Goal: Transaction & Acquisition: Purchase product/service

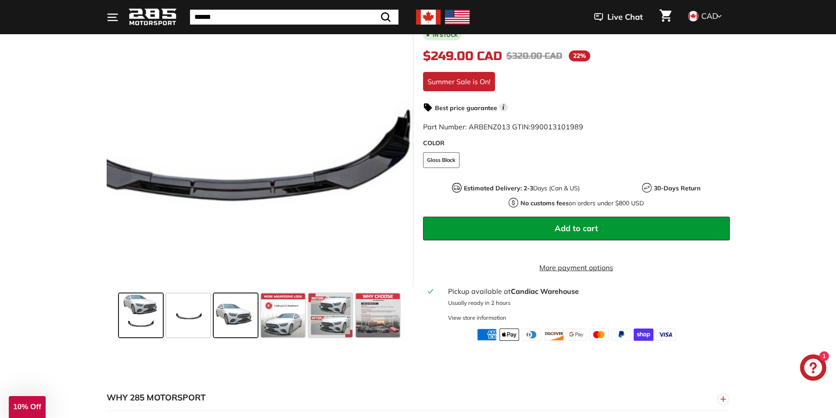
scroll to position [176, 0]
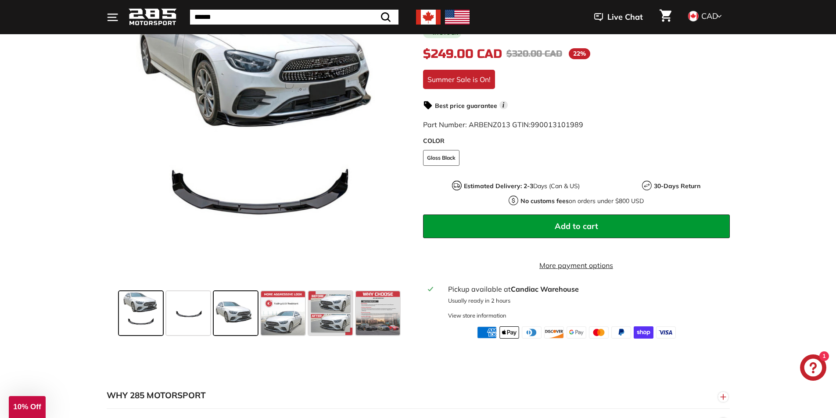
drag, startPoint x: 240, startPoint y: 321, endPoint x: 246, endPoint y: 320, distance: 6.2
click at [240, 320] on span at bounding box center [236, 313] width 44 height 44
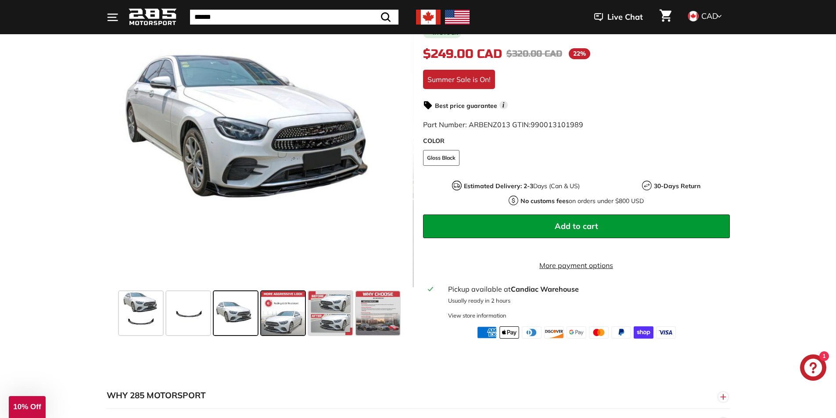
click at [291, 323] on span at bounding box center [283, 313] width 44 height 44
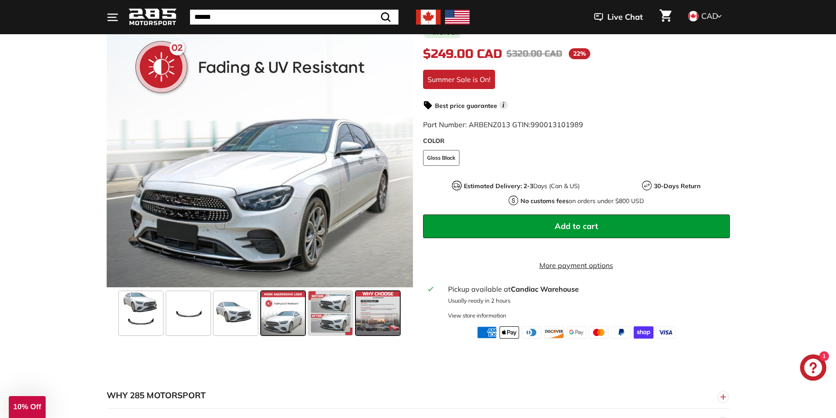
drag, startPoint x: 325, startPoint y: 322, endPoint x: 366, endPoint y: 325, distance: 40.9
click at [327, 322] on span at bounding box center [331, 313] width 44 height 44
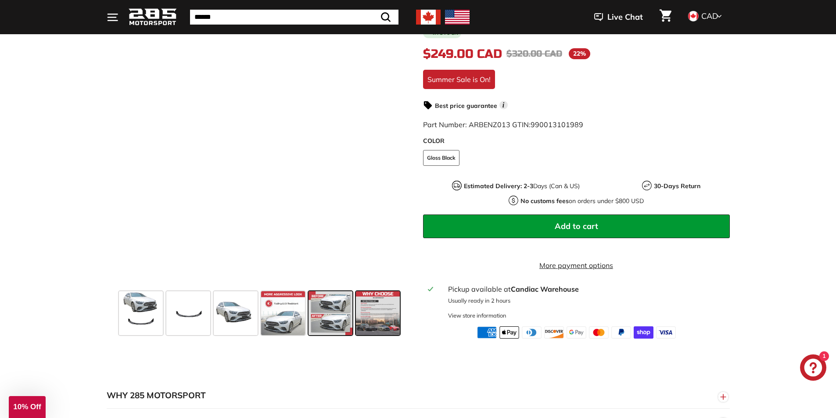
drag, startPoint x: 368, startPoint y: 325, endPoint x: 383, endPoint y: 328, distance: 15.2
click at [369, 325] on span at bounding box center [378, 313] width 44 height 44
drag, startPoint x: 385, startPoint y: 328, endPoint x: 289, endPoint y: 331, distance: 95.7
click at [288, 333] on div at bounding box center [259, 313] width 283 height 51
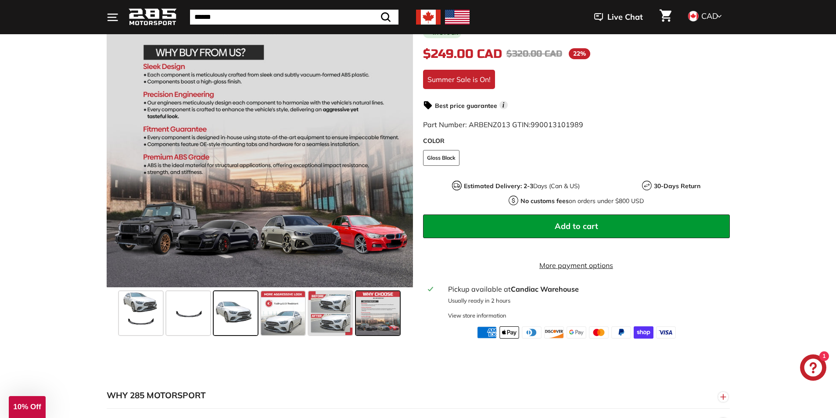
drag, startPoint x: 264, startPoint y: 327, endPoint x: 255, endPoint y: 327, distance: 8.8
click at [257, 327] on div at bounding box center [259, 313] width 283 height 51
click at [254, 327] on span at bounding box center [236, 313] width 44 height 44
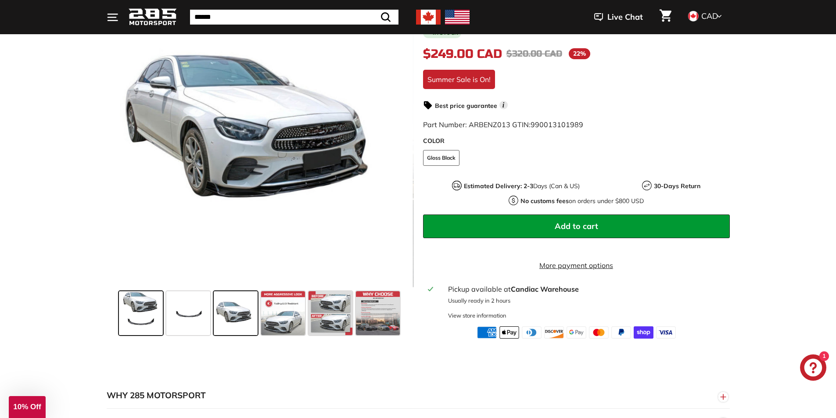
click at [136, 313] on span at bounding box center [141, 313] width 44 height 44
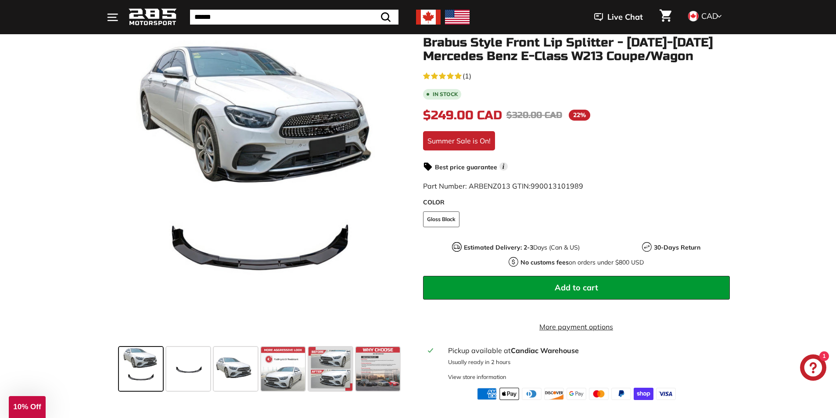
scroll to position [88, 0]
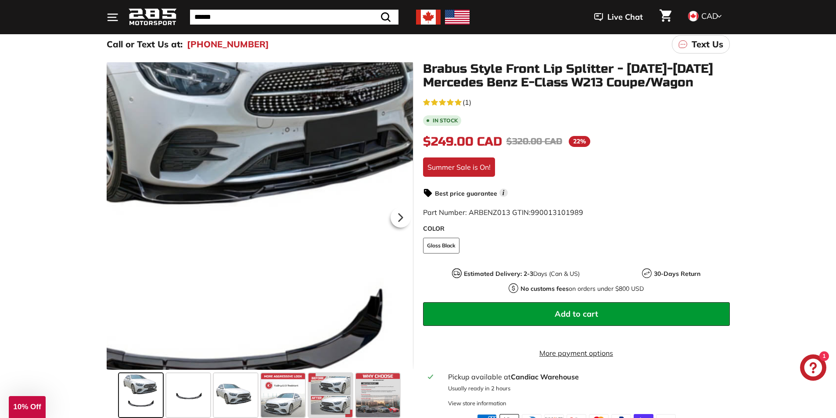
click at [314, 213] on div at bounding box center [260, 216] width 307 height 308
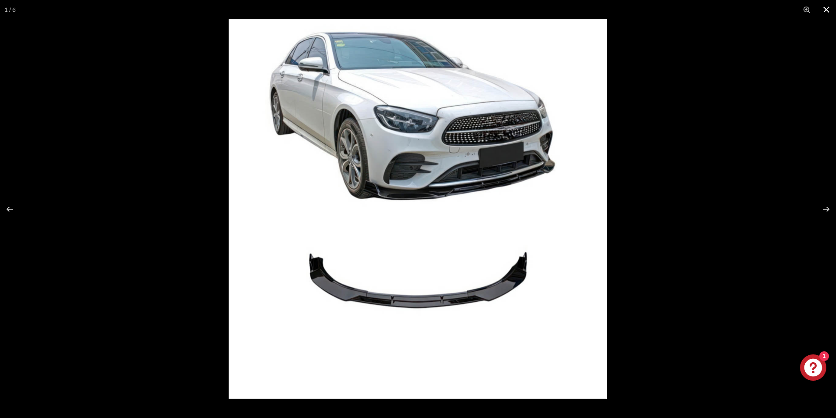
click at [831, 5] on button at bounding box center [826, 9] width 19 height 19
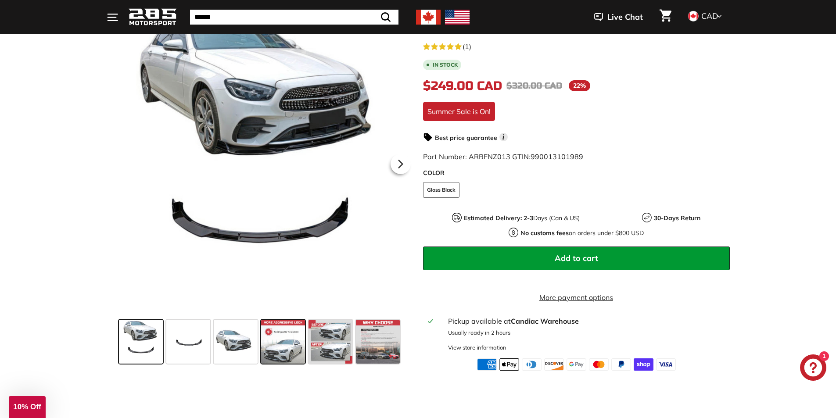
scroll to position [219, 0]
